Goal: Navigation & Orientation: Find specific page/section

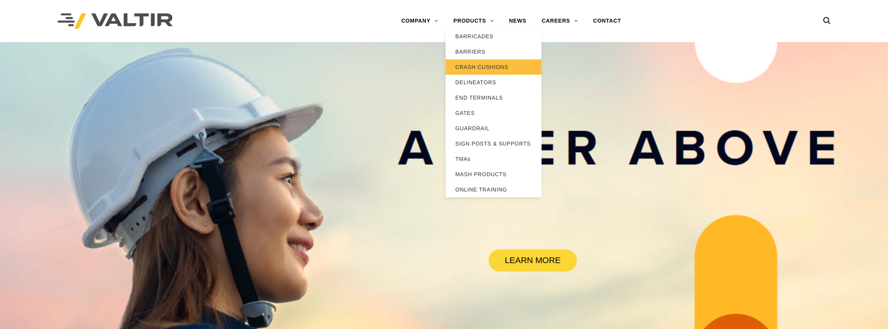
click at [478, 66] on link "CRASH CUSHIONS" at bounding box center [493, 66] width 96 height 15
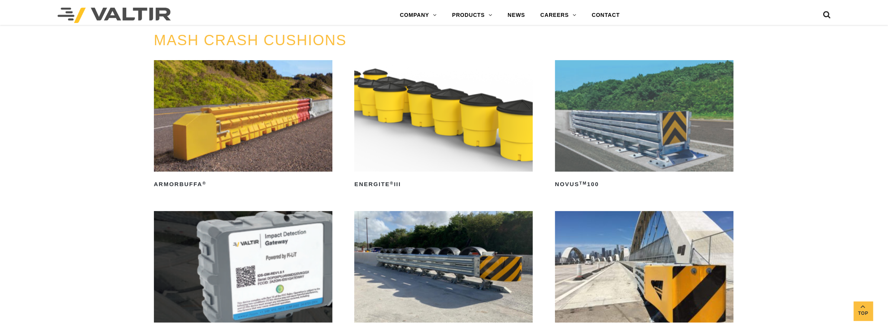
scroll to position [174, 0]
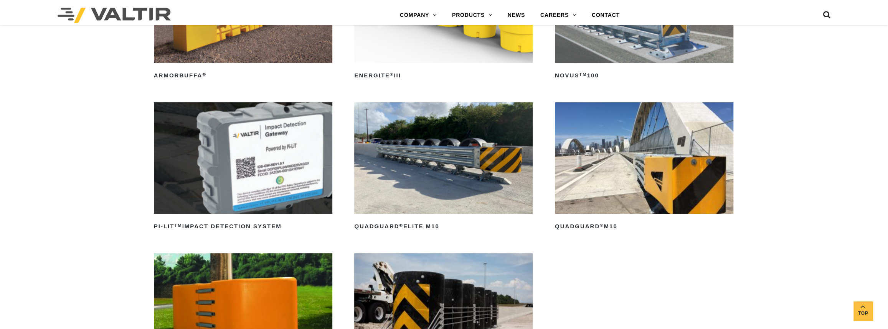
click at [620, 167] on img at bounding box center [644, 158] width 178 height 112
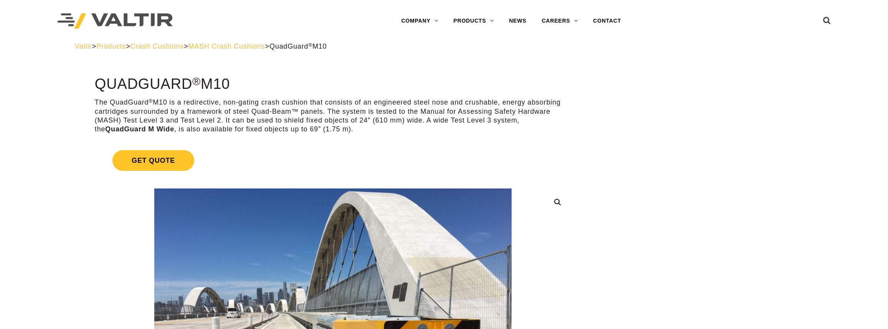
click at [170, 47] on span "Crash Cushions" at bounding box center [156, 47] width 53 height 8
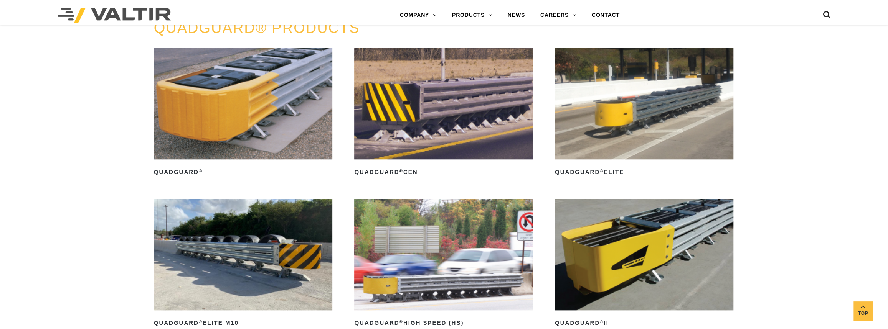
scroll to position [628, 0]
